Goal: Task Accomplishment & Management: Complete application form

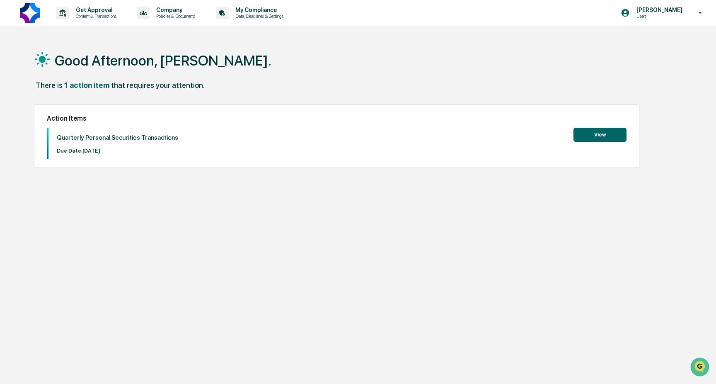
click at [581, 138] on button "View" at bounding box center [599, 135] width 53 height 14
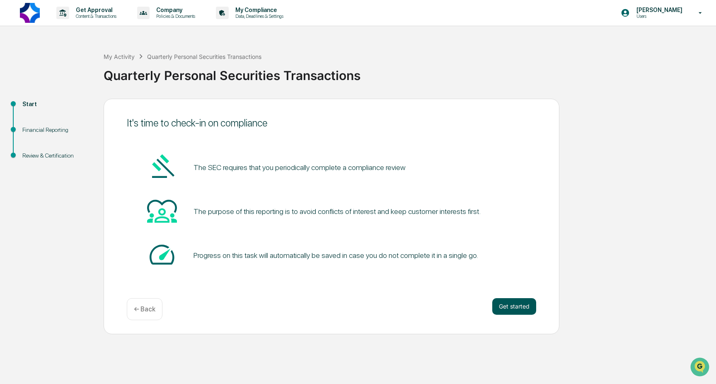
click at [513, 306] on button "Get started" at bounding box center [514, 306] width 44 height 17
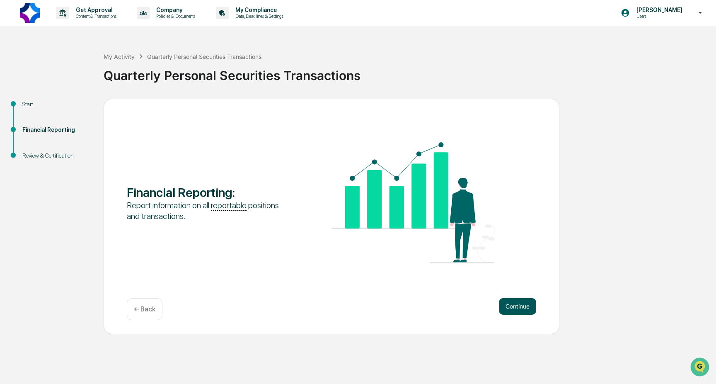
click at [516, 303] on button "Continue" at bounding box center [517, 306] width 37 height 17
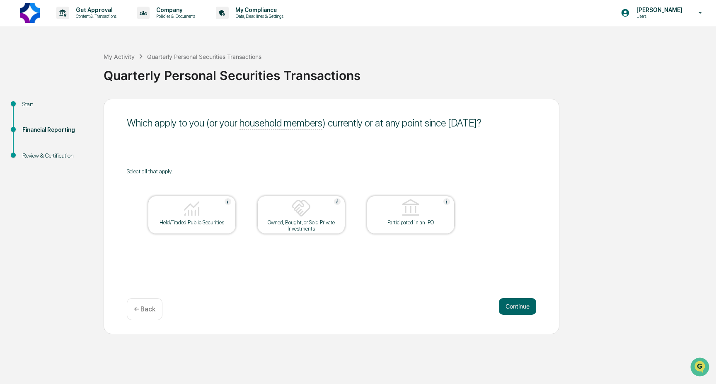
click at [194, 221] on div "Held/Traded Public Securities" at bounding box center [191, 222] width 75 height 6
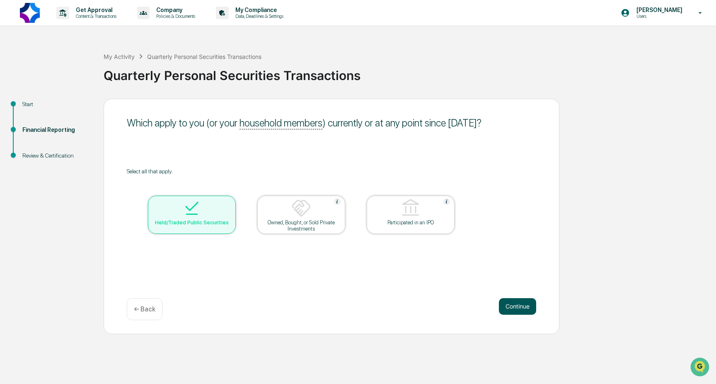
click at [506, 308] on button "Continue" at bounding box center [517, 306] width 37 height 17
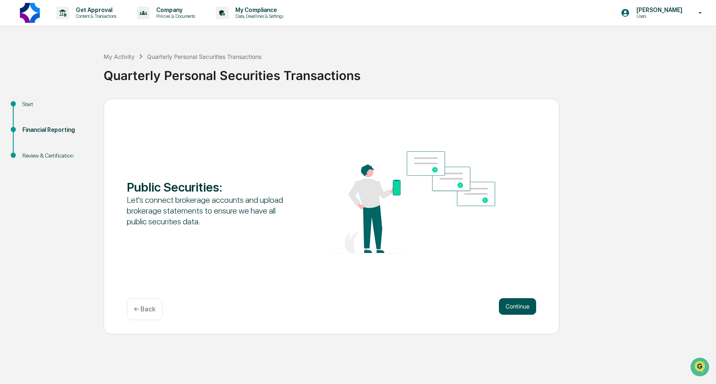
drag, startPoint x: 548, startPoint y: 310, endPoint x: 499, endPoint y: 304, distance: 49.3
click at [527, 308] on div "Public Securities : Let's connect brokerage accounts and upload brokerage state…" at bounding box center [332, 216] width 456 height 235
click at [499, 304] on button "Continue" at bounding box center [517, 306] width 37 height 17
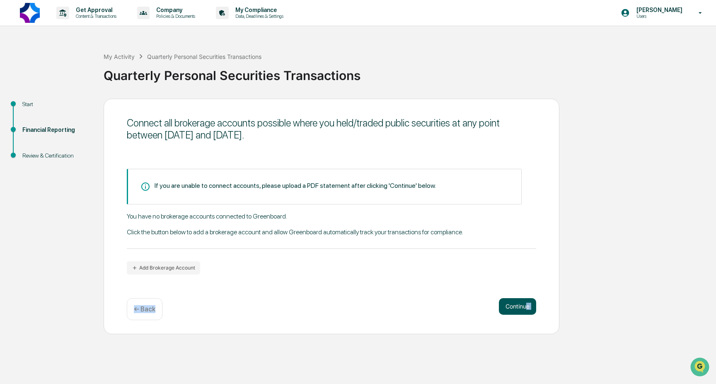
click at [519, 307] on button "Continue" at bounding box center [517, 306] width 37 height 17
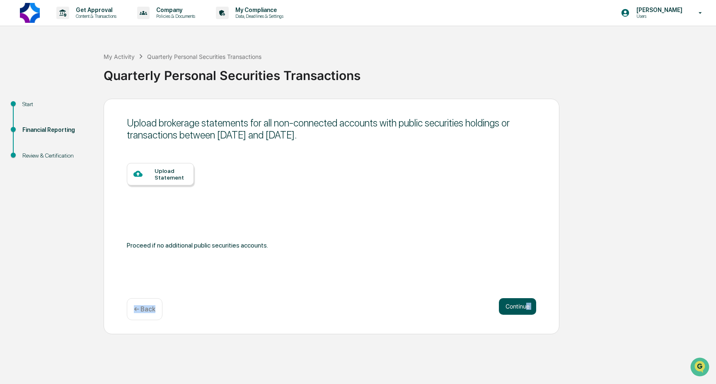
click at [510, 305] on button "Continue" at bounding box center [517, 306] width 37 height 17
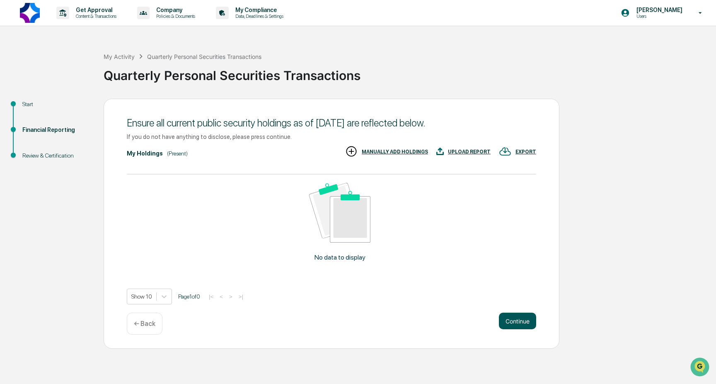
click at [517, 320] on button "Continue" at bounding box center [517, 320] width 37 height 17
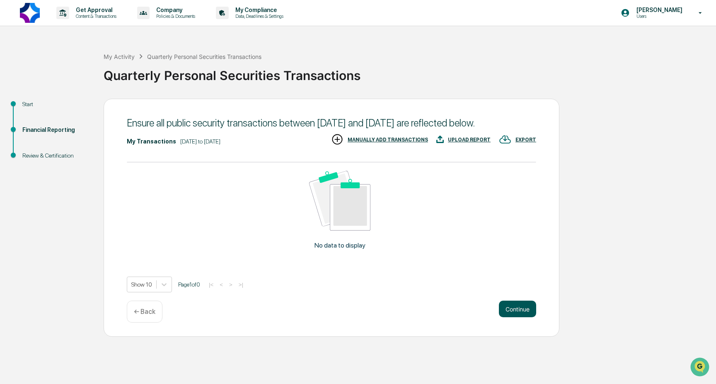
click at [517, 317] on button "Continue" at bounding box center [517, 308] width 37 height 17
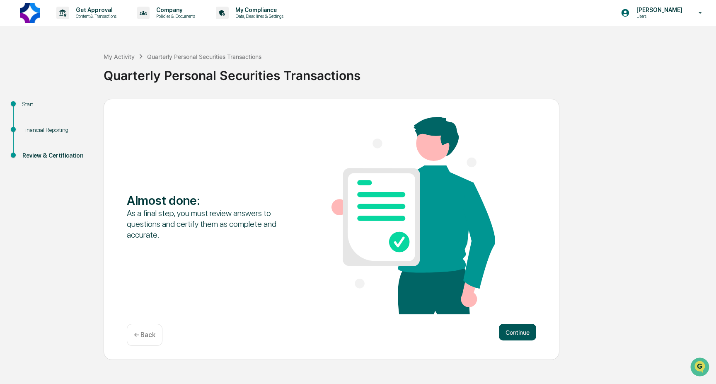
click at [509, 331] on button "Continue" at bounding box center [517, 331] width 37 height 17
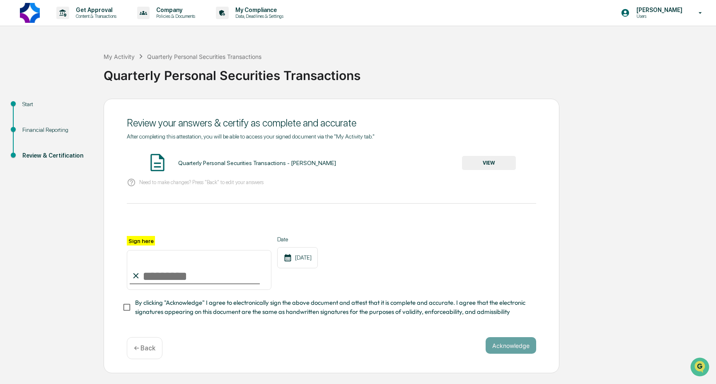
click at [481, 162] on button "VIEW" at bounding box center [489, 163] width 54 height 14
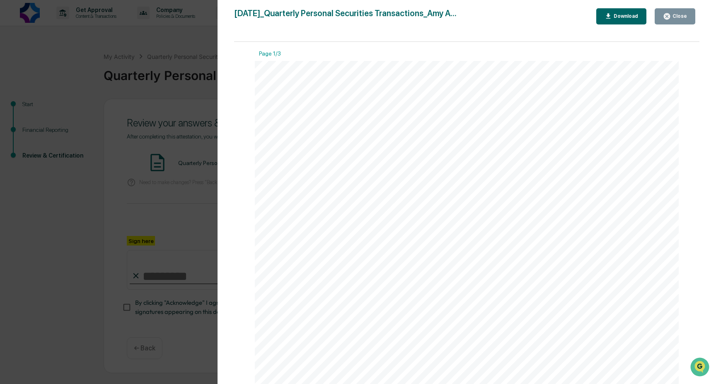
click at [36, 234] on div "Version History [DATE] 09:32 PM [PERSON_NAME] [DATE]_Quarterly Personal Securit…" at bounding box center [358, 192] width 716 height 384
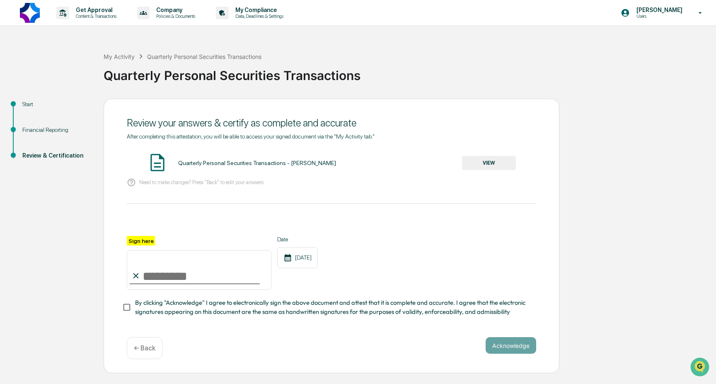
click at [149, 274] on input "Sign here" at bounding box center [199, 270] width 145 height 40
type input "********"
click at [507, 346] on button "Acknowledge" at bounding box center [510, 345] width 51 height 17
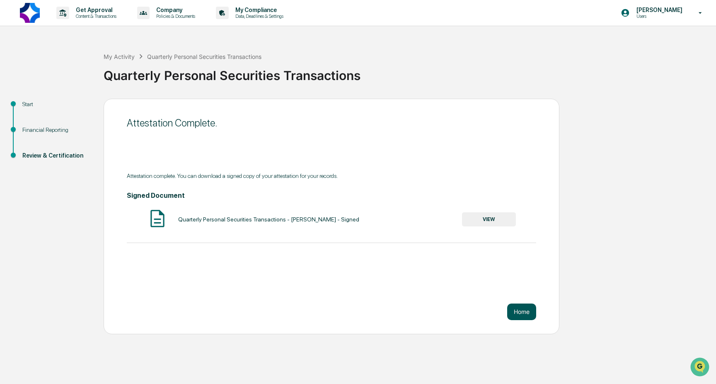
click at [515, 309] on button "Home" at bounding box center [521, 311] width 29 height 17
